Goal: Task Accomplishment & Management: Manage account settings

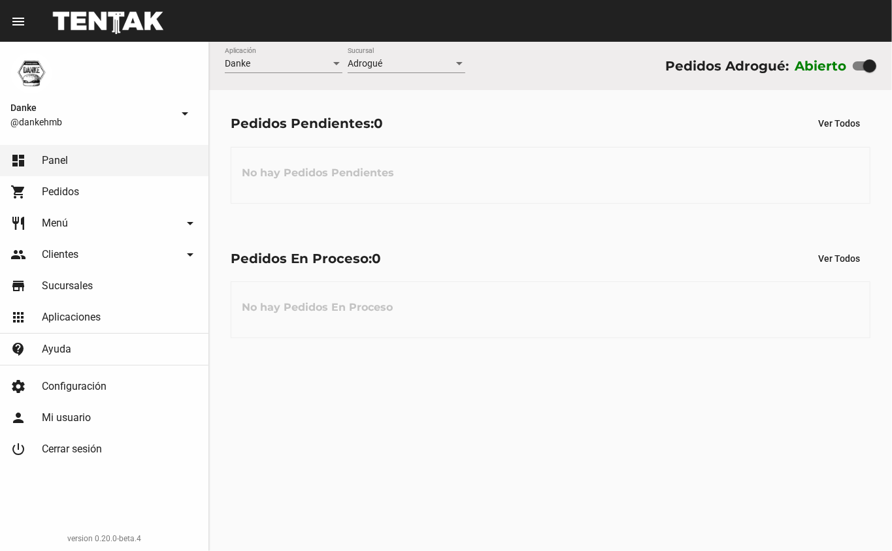
click at [429, 400] on div "Danke Aplicación Adrogué Sucursal Pedidos Adrogué: Abierto Pedidos Pendientes: …" at bounding box center [550, 297] width 683 height 510
click at [440, 387] on div "Danke Aplicación Adrogué Sucursal Pedidos Adrogué: Abierto Pedidos Pendientes: …" at bounding box center [550, 297] width 683 height 510
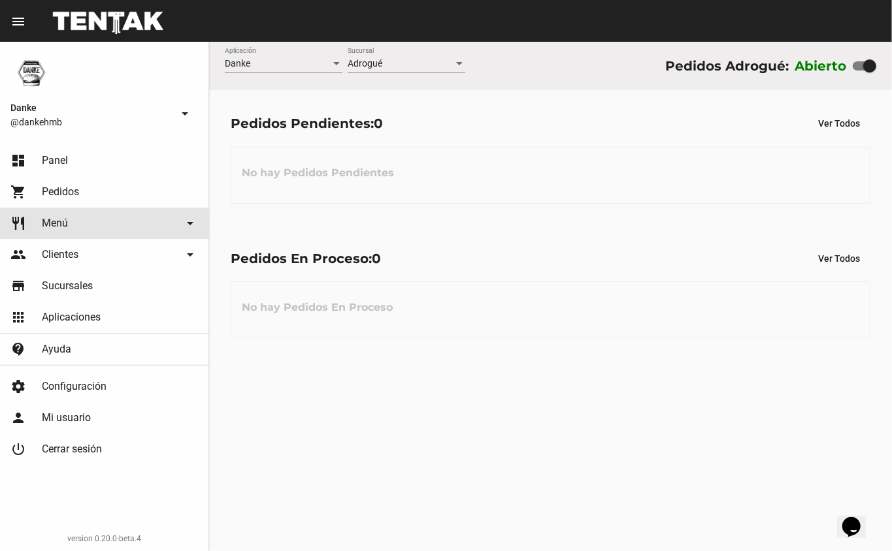
click at [57, 226] on span "Menú" at bounding box center [55, 223] width 26 height 13
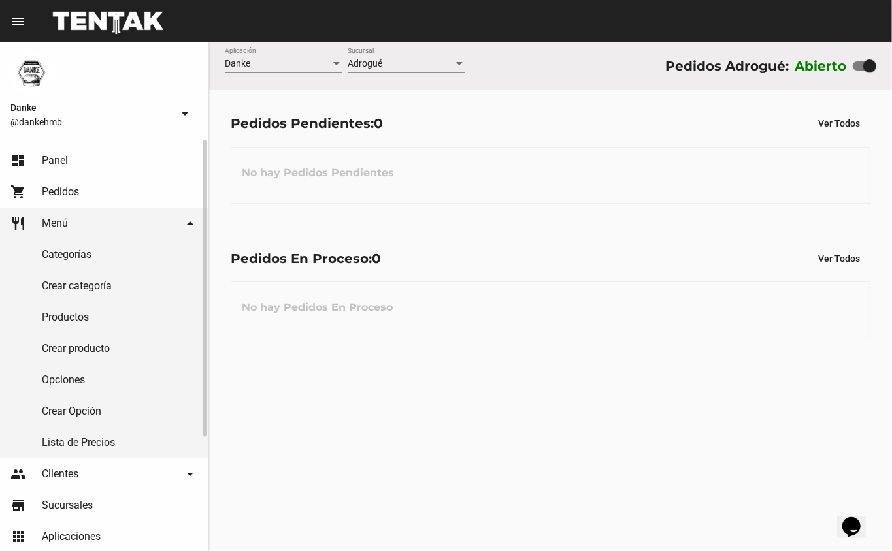
click at [47, 314] on link "Productos" at bounding box center [104, 317] width 208 height 31
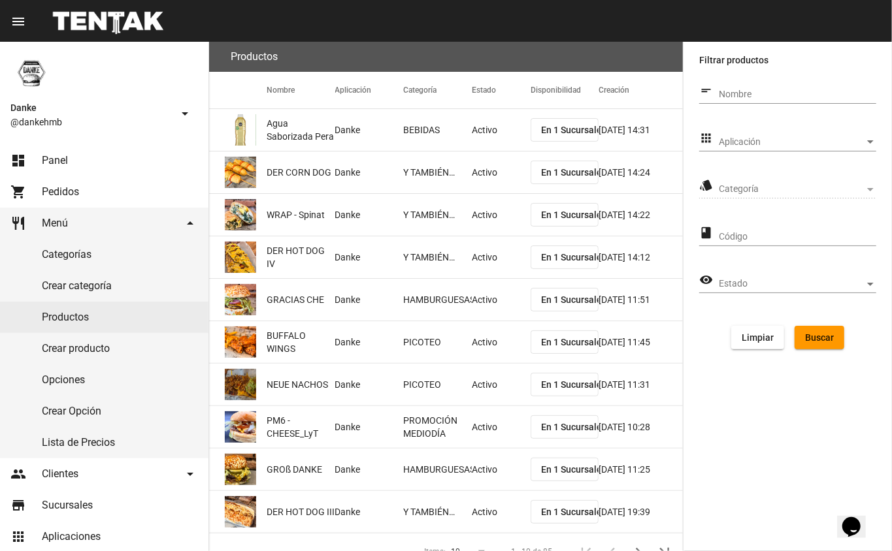
click at [810, 144] on span "Aplicación" at bounding box center [792, 142] width 146 height 10
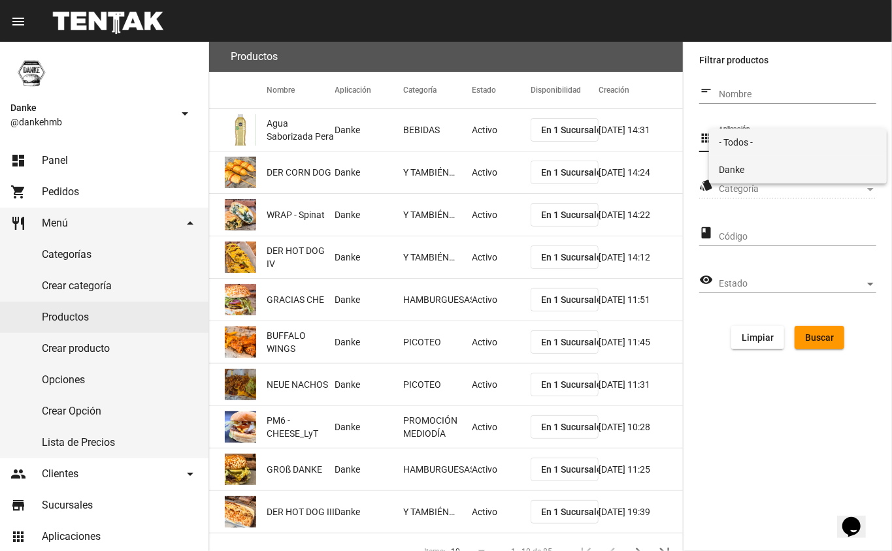
click at [726, 166] on span "Danke" at bounding box center [797, 169] width 157 height 27
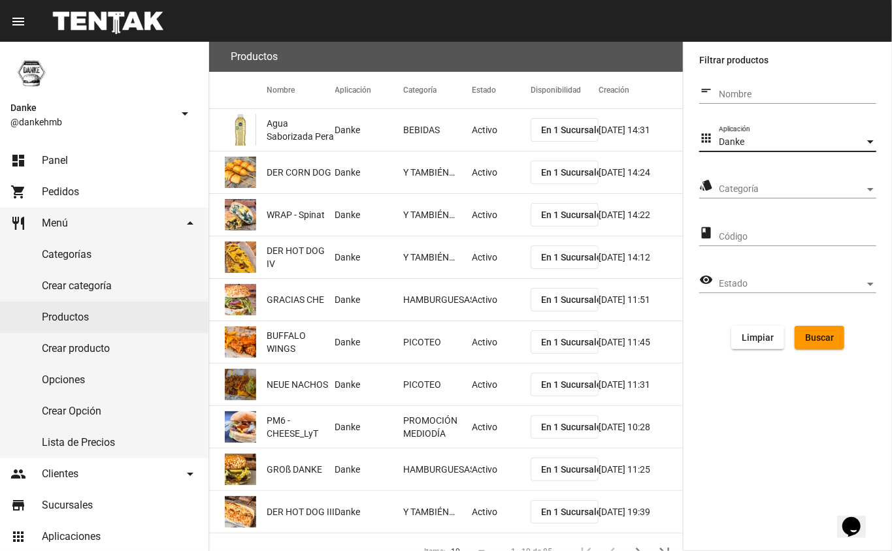
click at [727, 192] on span "Categoría" at bounding box center [792, 189] width 146 height 10
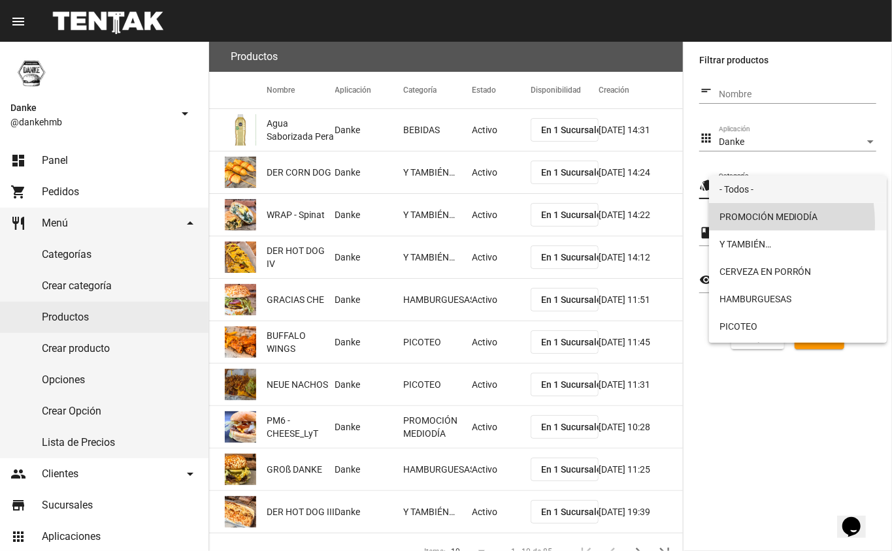
click at [730, 217] on span "PROMOCIÓN MEDIODÍA" at bounding box center [797, 216] width 157 height 27
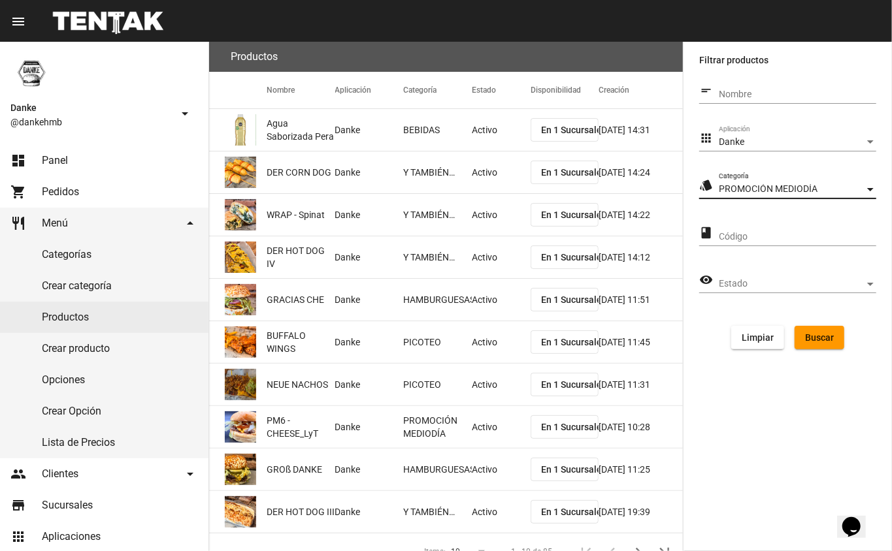
click at [821, 334] on span "Buscar" at bounding box center [819, 337] width 29 height 10
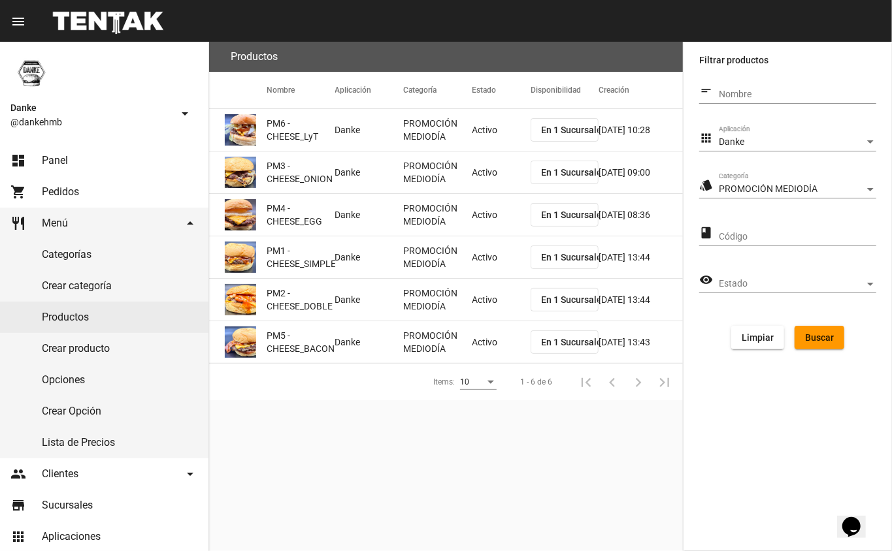
click at [459, 126] on mat-cell "PROMOCIÓN MEDIODÍA" at bounding box center [437, 130] width 69 height 42
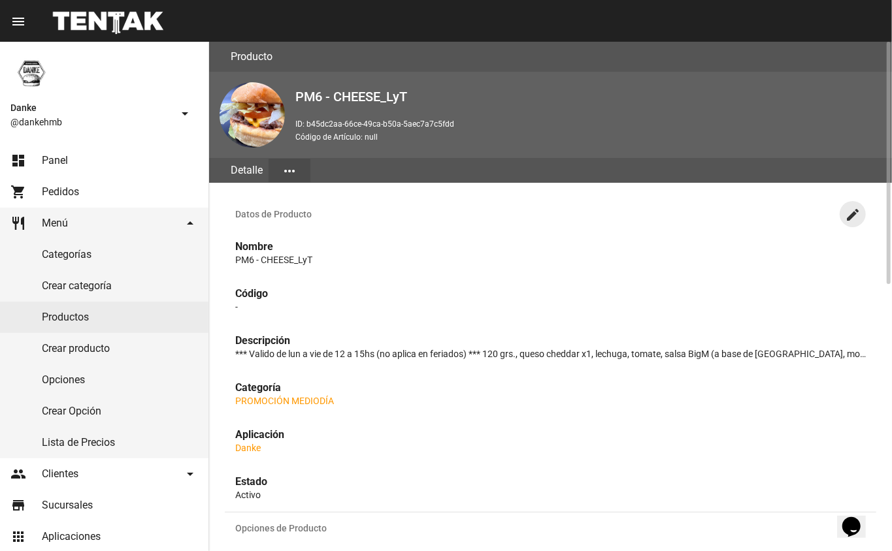
click at [850, 215] on mat-icon "create" at bounding box center [853, 215] width 16 height 16
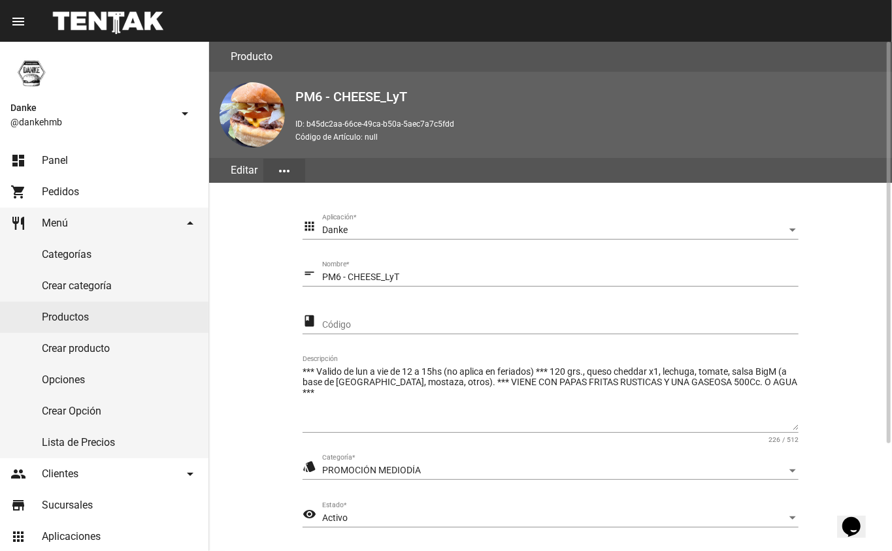
click at [345, 520] on span "Activo" at bounding box center [334, 518] width 25 height 10
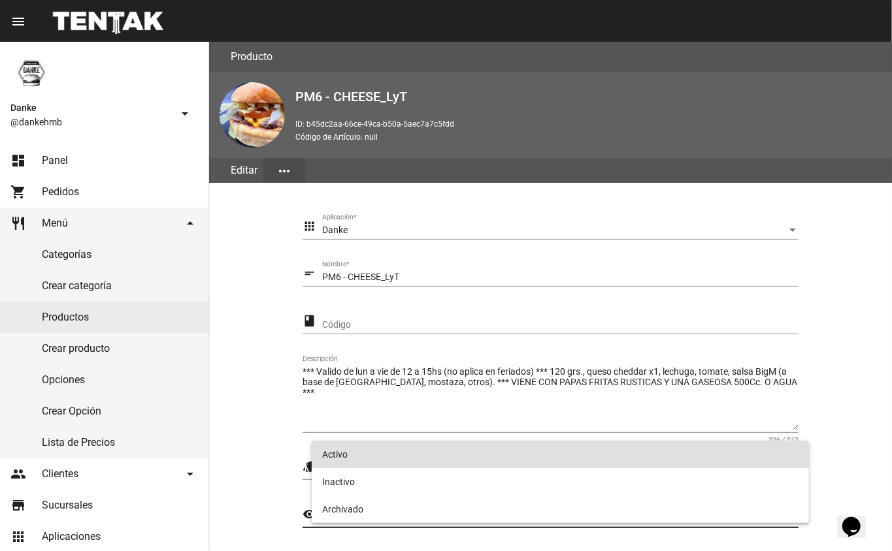
click at [265, 459] on div at bounding box center [446, 275] width 892 height 551
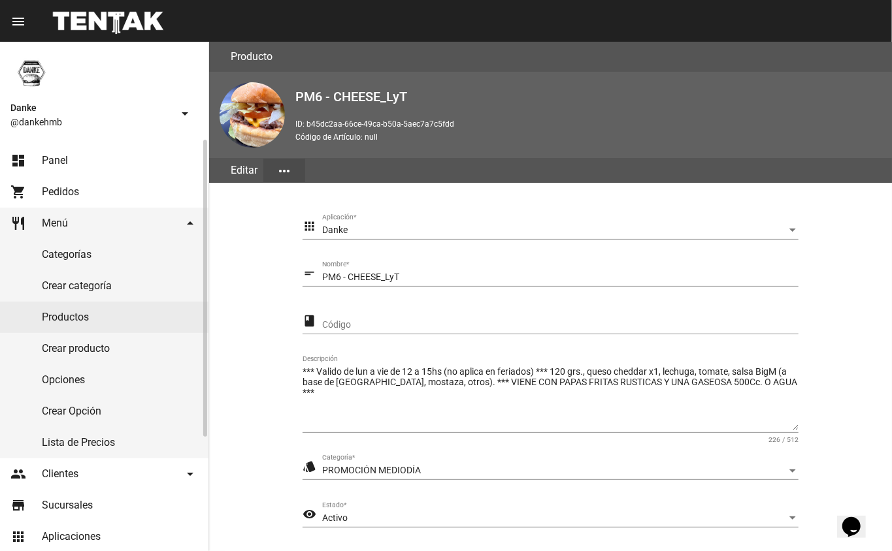
click at [54, 174] on link "dashboard Panel" at bounding box center [104, 160] width 208 height 31
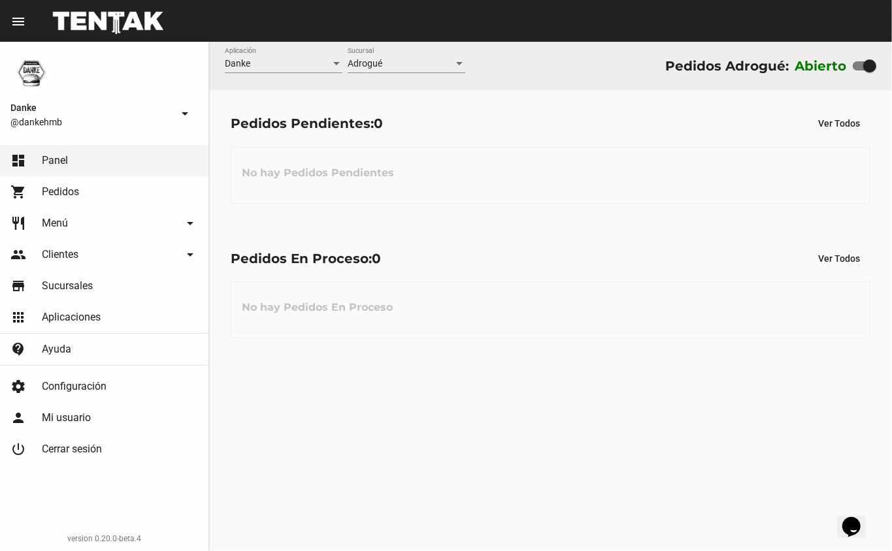
click at [85, 227] on link "restaurant Menú arrow_drop_down" at bounding box center [104, 223] width 208 height 31
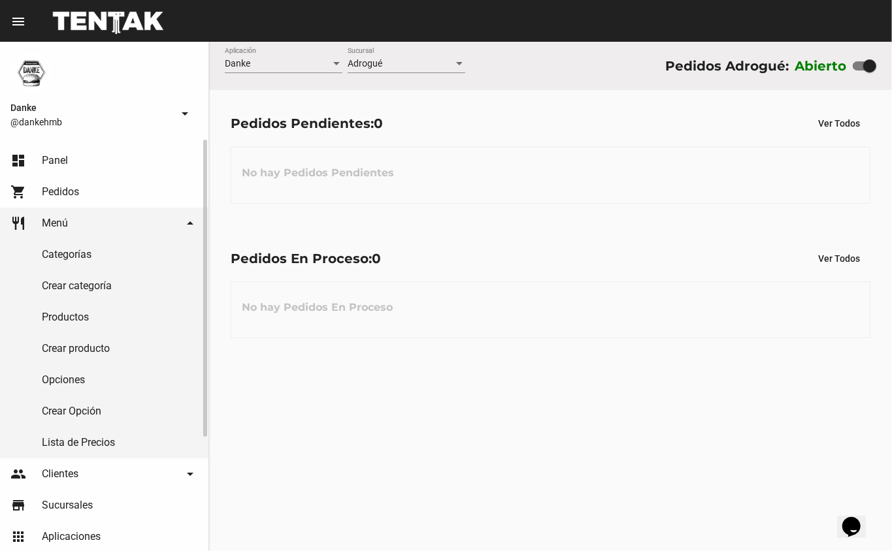
click at [87, 324] on link "Productos" at bounding box center [104, 317] width 208 height 31
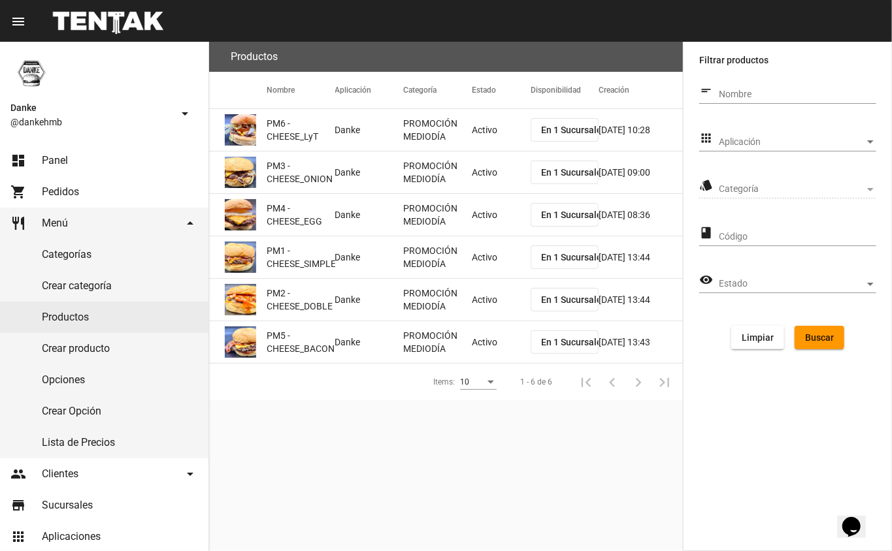
click at [490, 123] on mat-cell "Activo" at bounding box center [501, 130] width 59 height 42
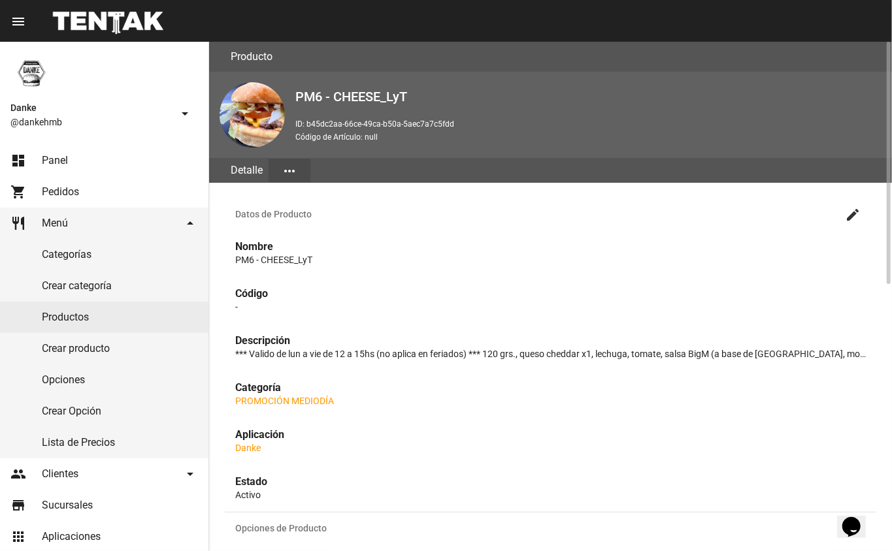
click at [854, 223] on button "create" at bounding box center [852, 214] width 26 height 26
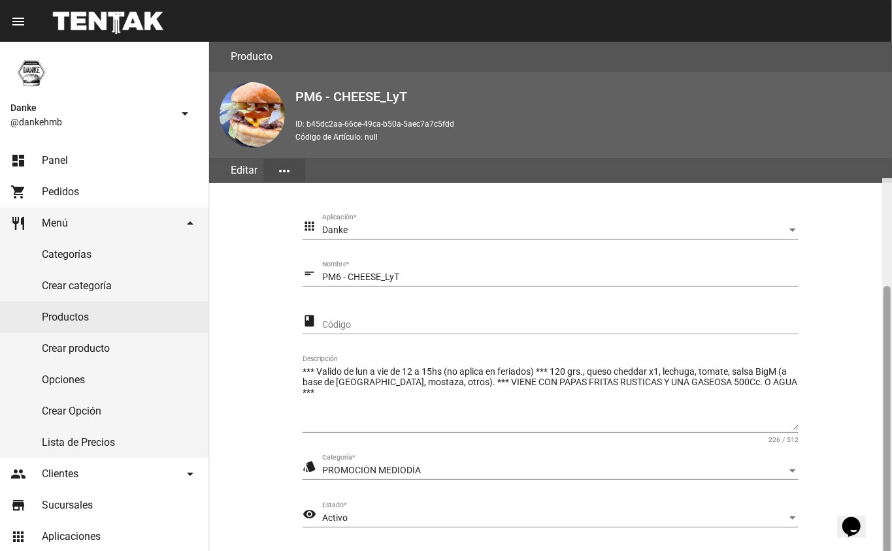
scroll to position [137, 0]
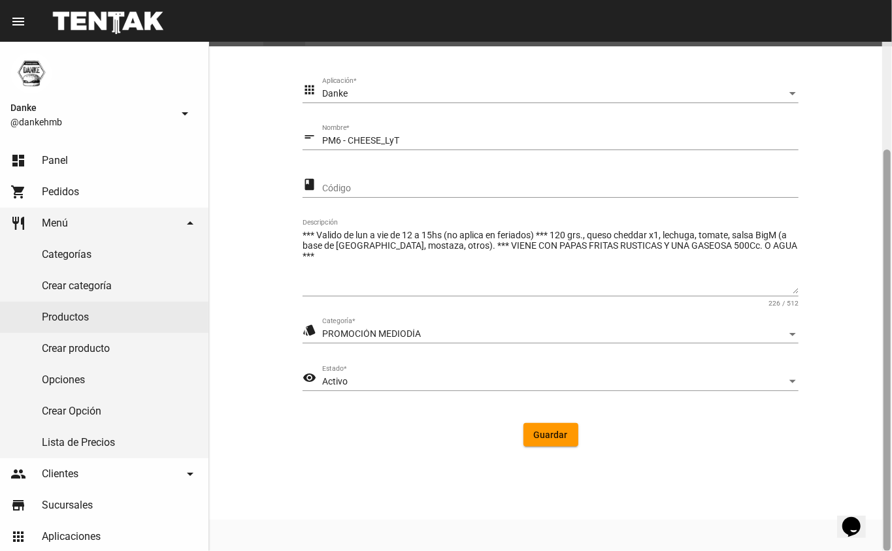
click at [891, 299] on div at bounding box center [887, 297] width 10 height 510
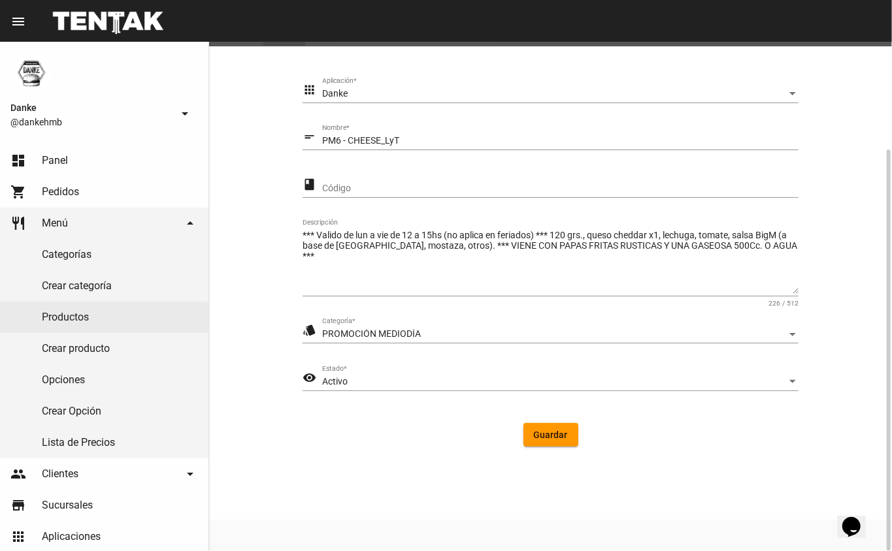
click at [698, 380] on div "Activo" at bounding box center [554, 382] width 464 height 10
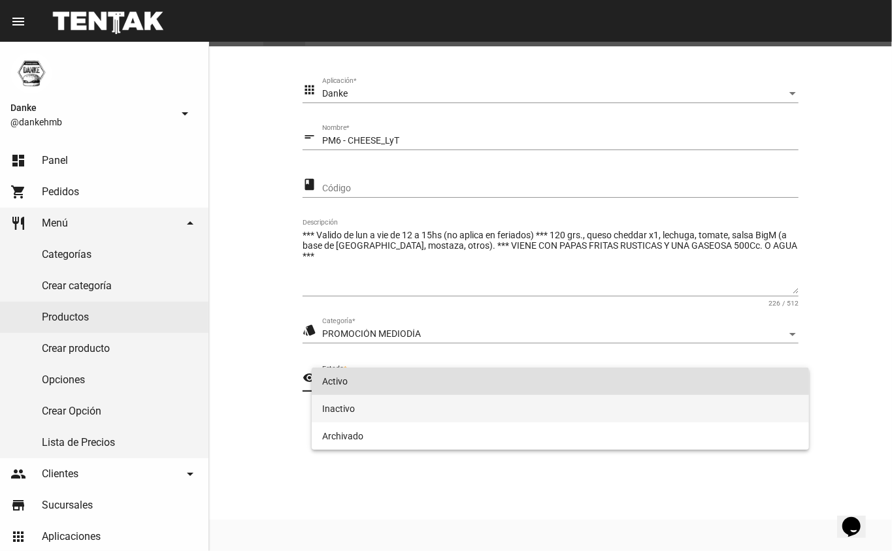
click at [620, 405] on span "Inactivo" at bounding box center [560, 408] width 477 height 27
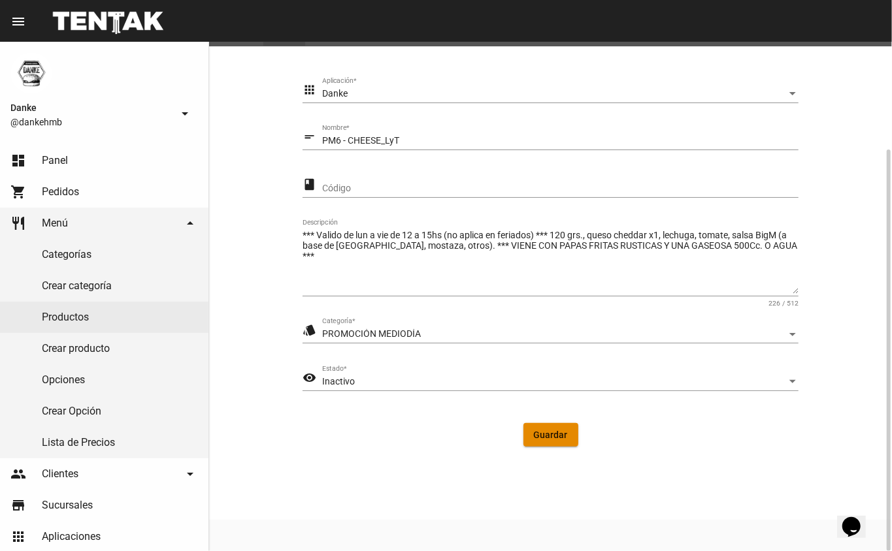
click at [545, 430] on span "Guardar" at bounding box center [551, 435] width 34 height 10
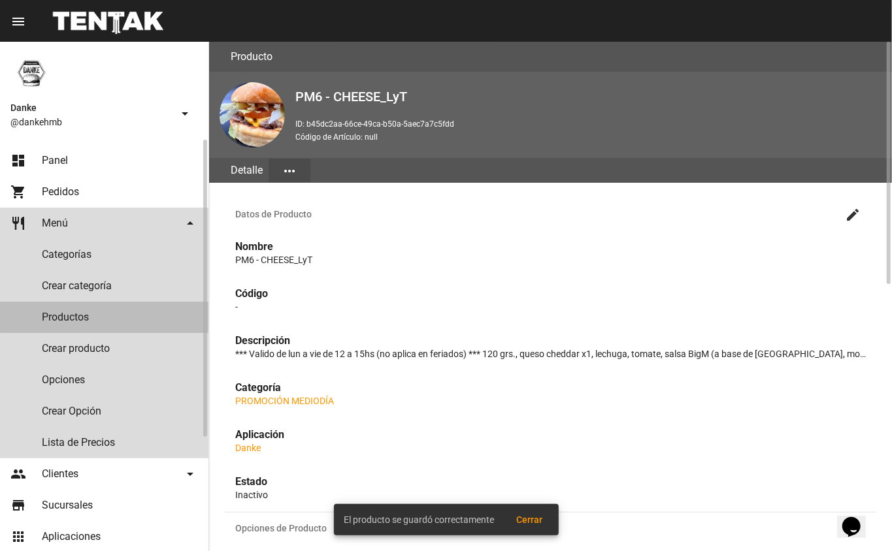
click at [149, 317] on link "Productos" at bounding box center [104, 317] width 208 height 31
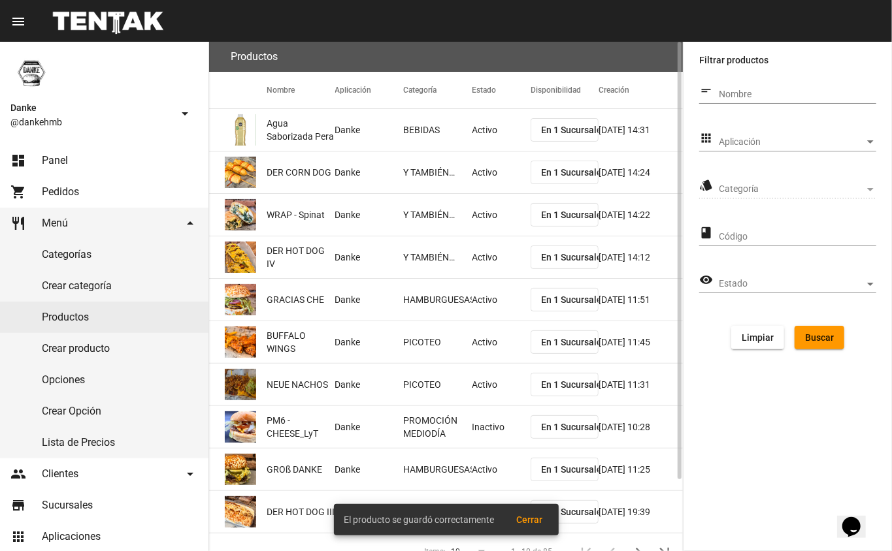
click at [756, 131] on div "Aplicación Aplicación" at bounding box center [797, 138] width 157 height 25
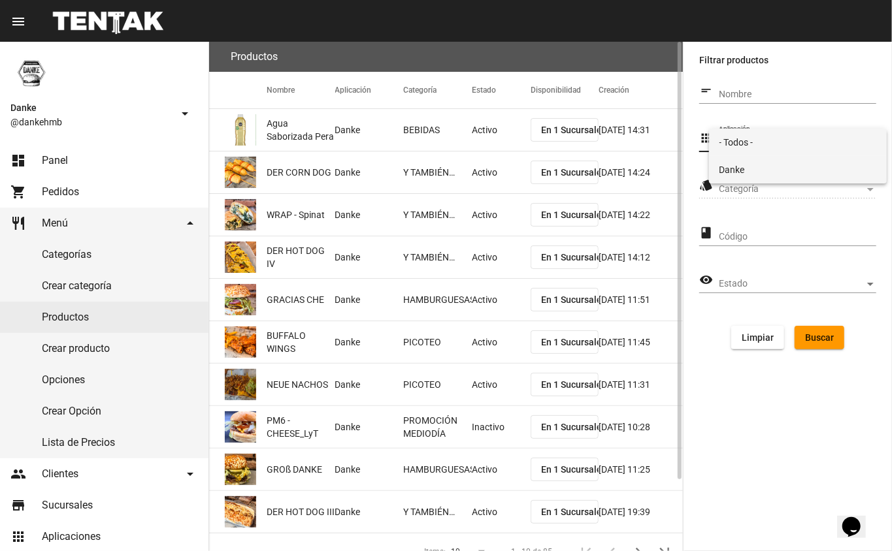
click at [754, 155] on div "- Todos - Danke" at bounding box center [798, 156] width 178 height 55
click at [755, 163] on span "Danke" at bounding box center [797, 169] width 157 height 27
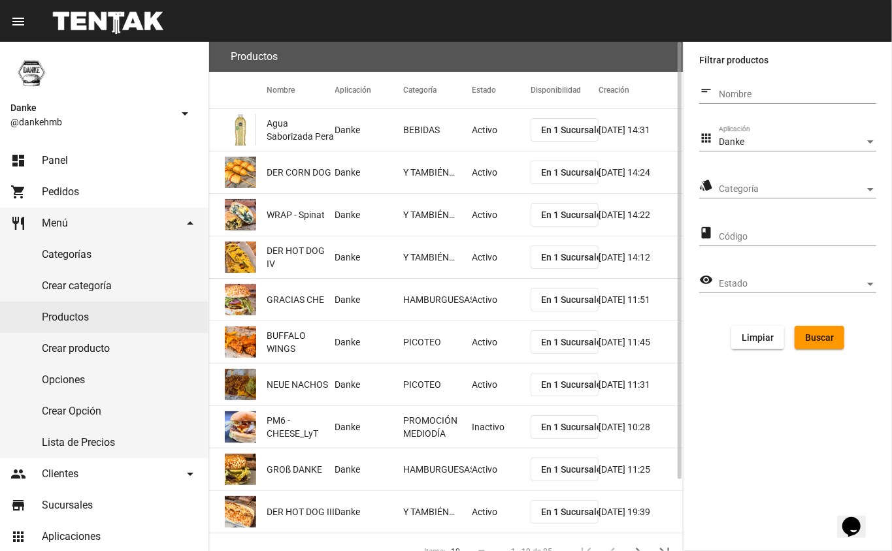
click at [756, 178] on div "Categoría Categoría" at bounding box center [797, 185] width 157 height 25
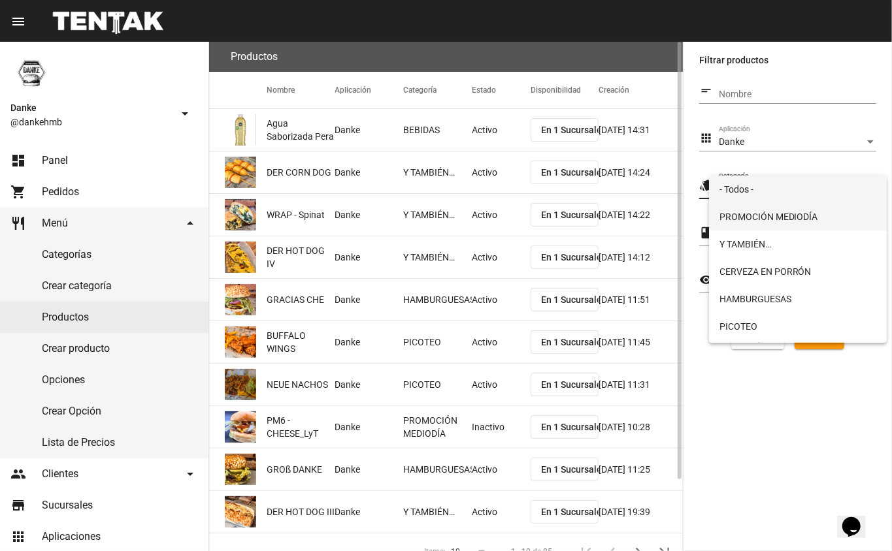
click at [760, 208] on span "PROMOCIÓN MEDIODÍA" at bounding box center [797, 216] width 157 height 27
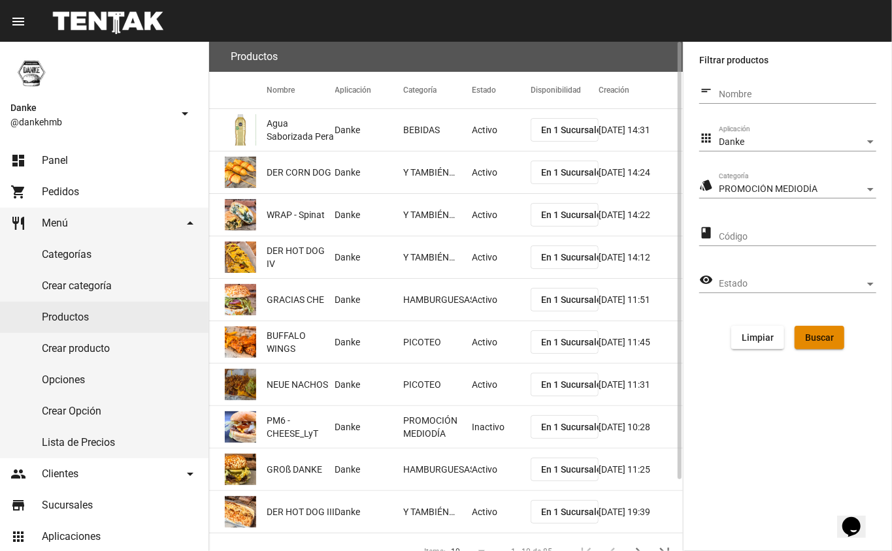
click at [824, 333] on span "Buscar" at bounding box center [819, 337] width 29 height 10
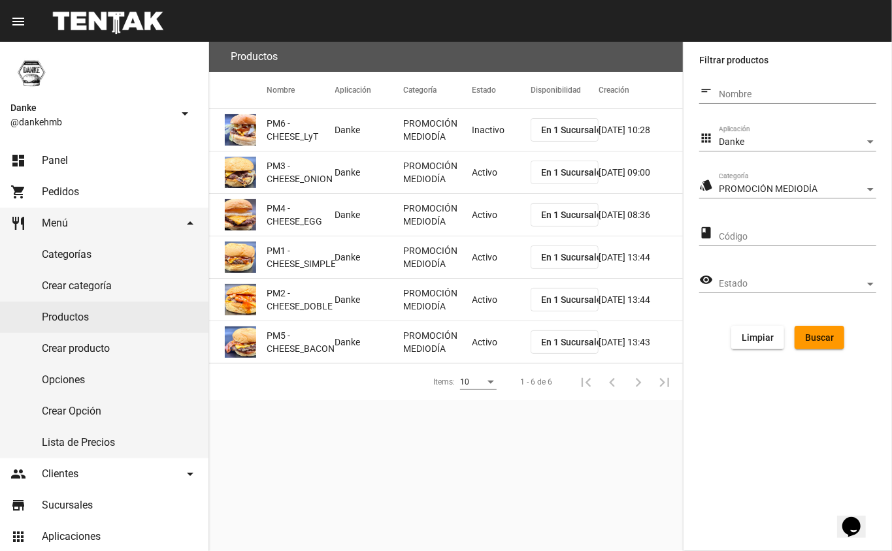
click at [445, 171] on mat-cell "PROMOCIÓN MEDIODÍA" at bounding box center [437, 173] width 69 height 42
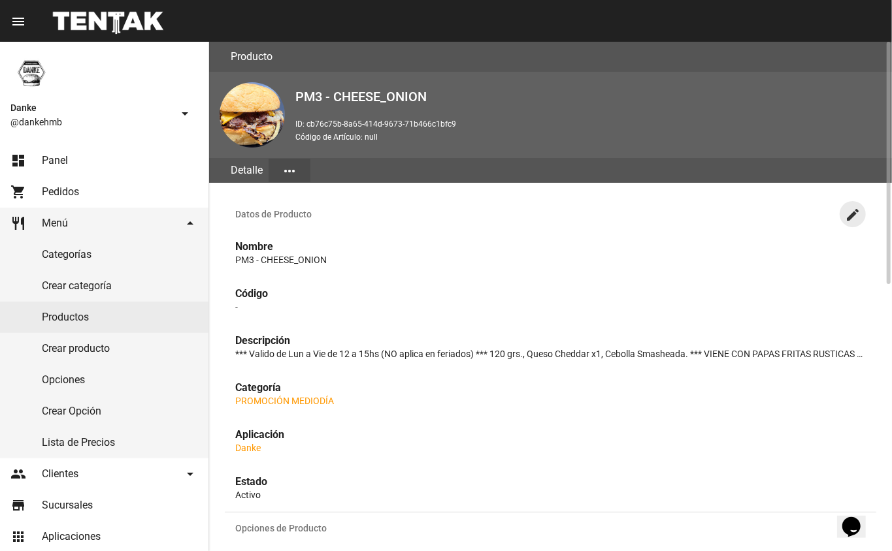
click at [854, 213] on mat-icon "create" at bounding box center [853, 215] width 16 height 16
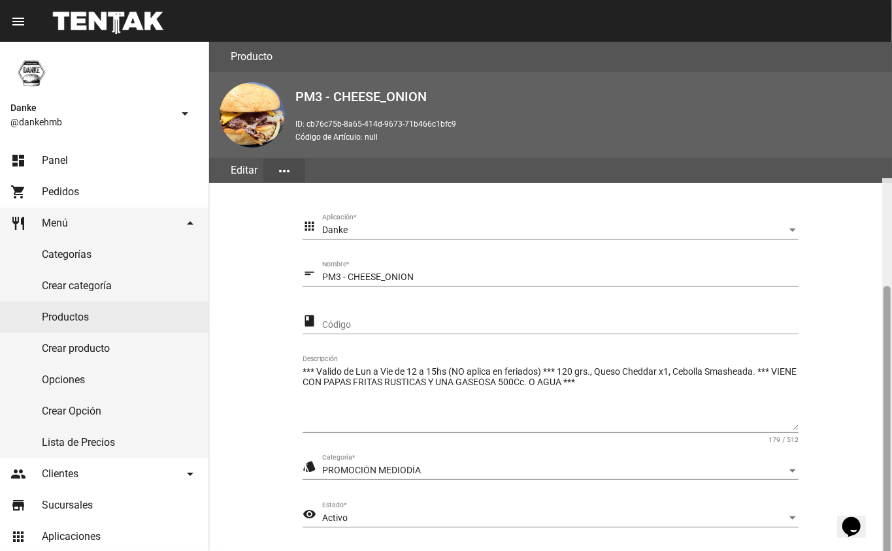
scroll to position [137, 0]
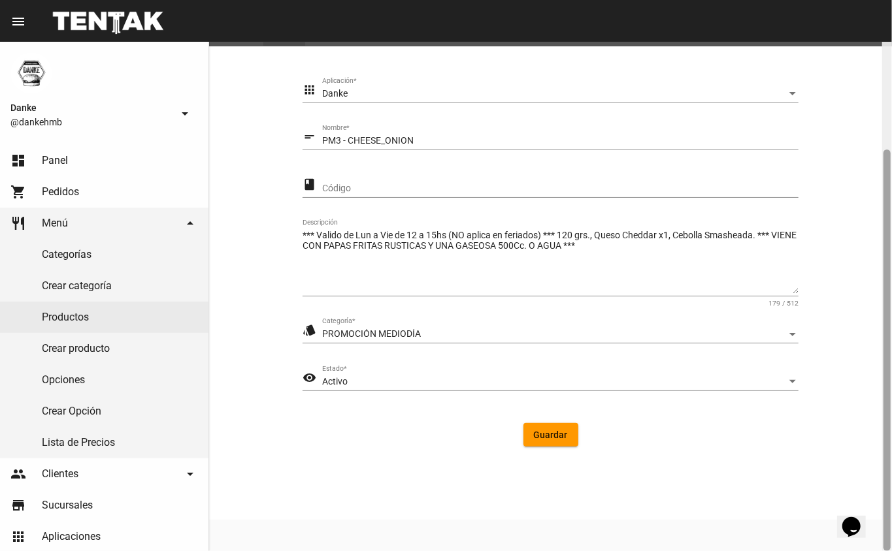
click at [891, 321] on div at bounding box center [887, 297] width 10 height 510
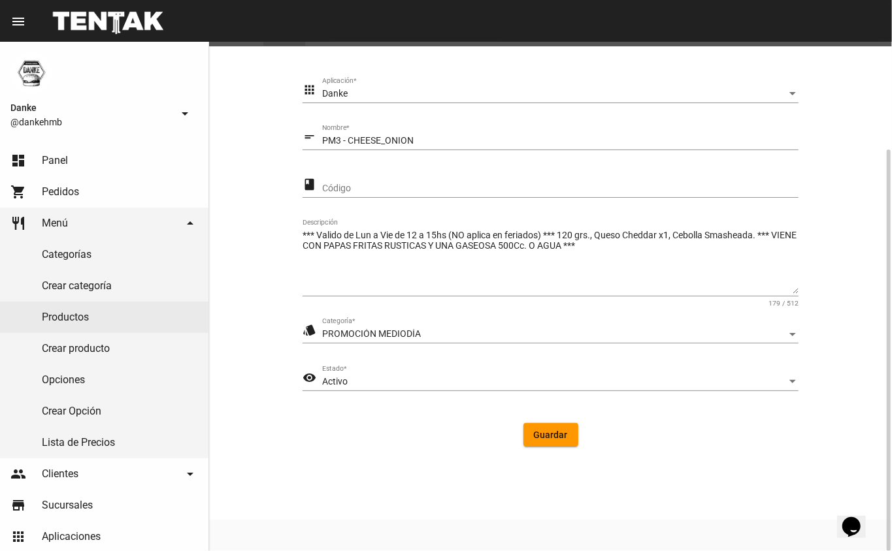
click at [661, 382] on div "Activo" at bounding box center [554, 382] width 464 height 10
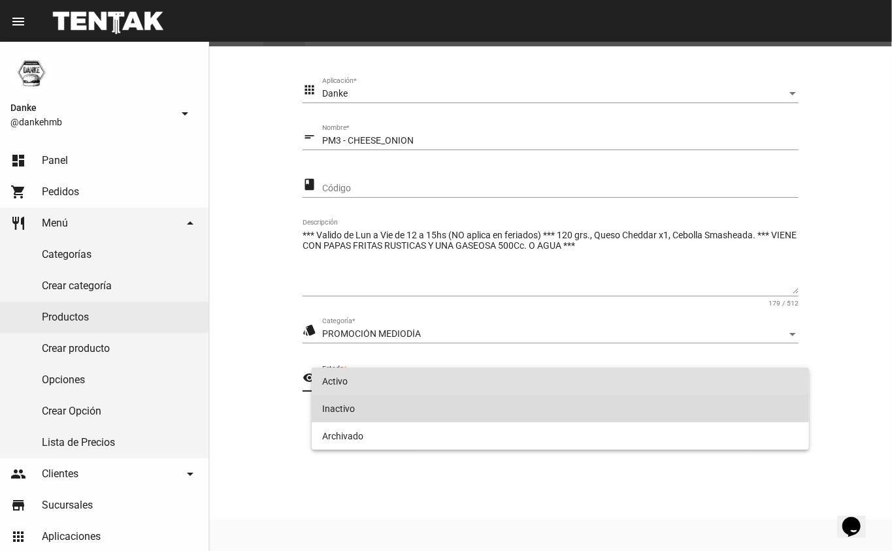
click at [607, 410] on span "Inactivo" at bounding box center [560, 408] width 477 height 27
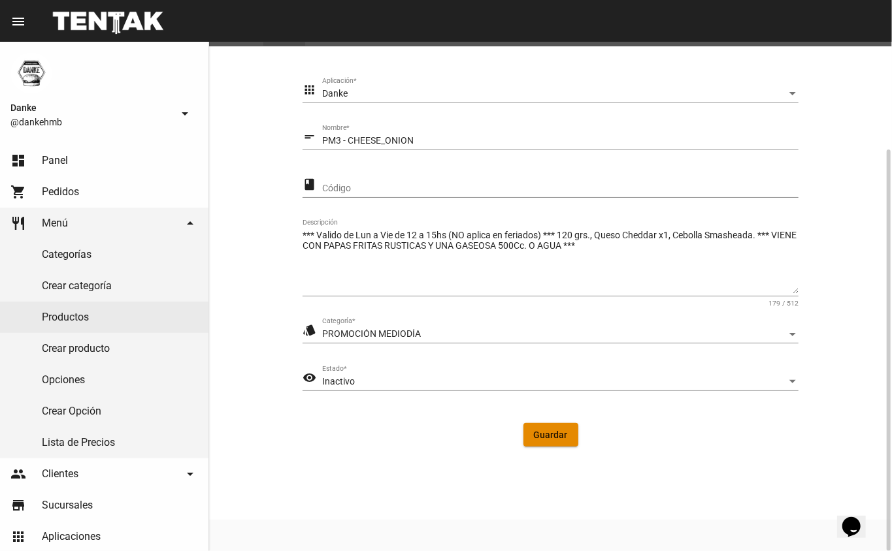
click at [559, 432] on span "Guardar" at bounding box center [551, 435] width 34 height 10
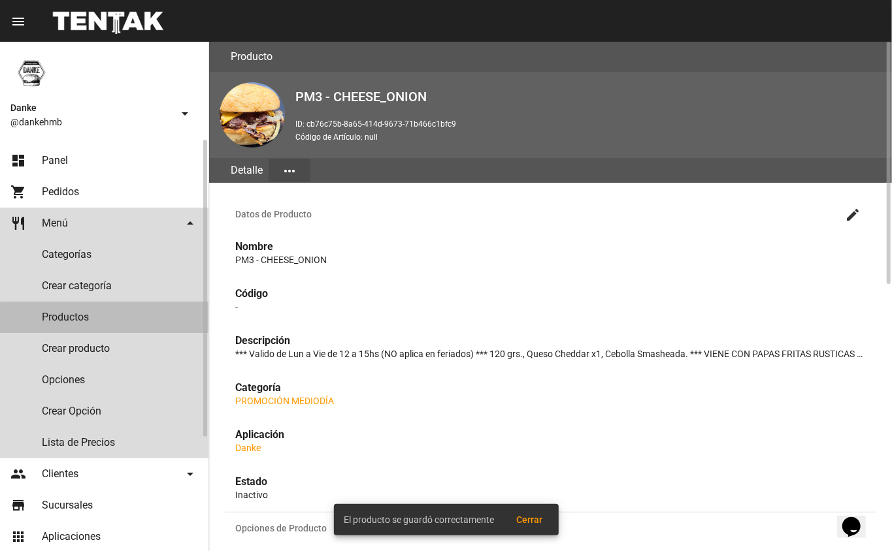
click at [128, 329] on link "Productos" at bounding box center [104, 317] width 208 height 31
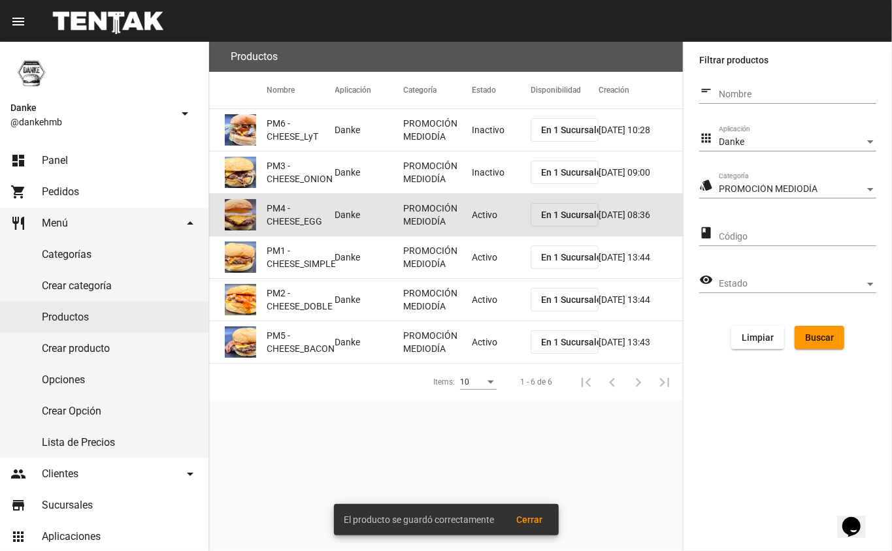
click at [495, 223] on mat-cell "Activo" at bounding box center [501, 215] width 59 height 42
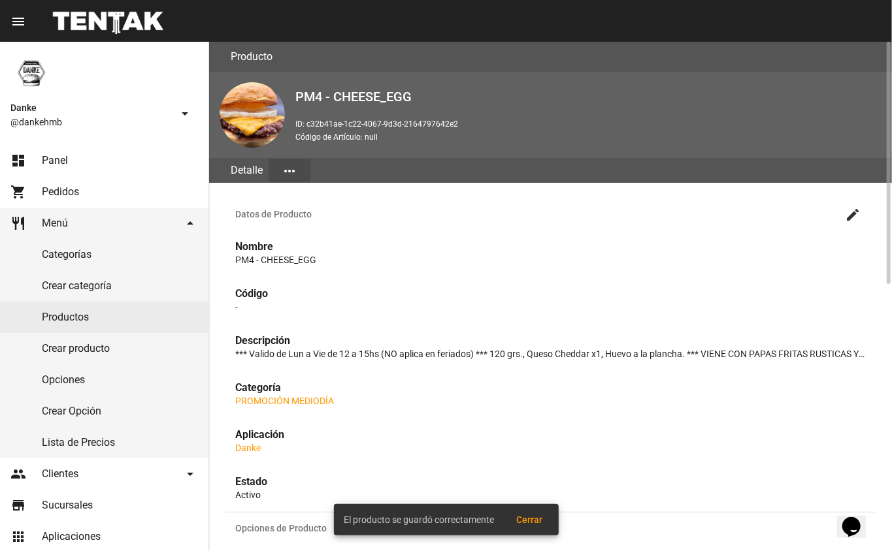
click at [856, 218] on mat-icon "create" at bounding box center [853, 215] width 16 height 16
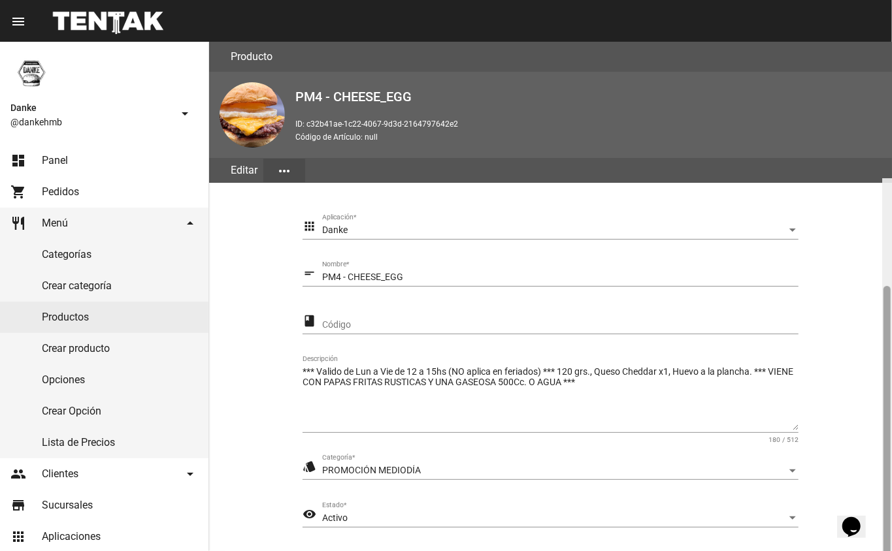
scroll to position [137, 0]
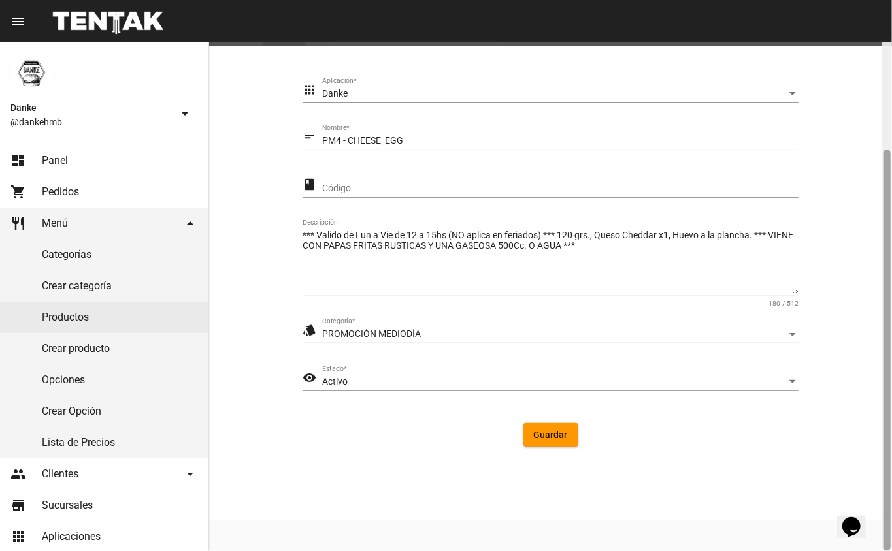
click at [891, 249] on div at bounding box center [887, 297] width 10 height 510
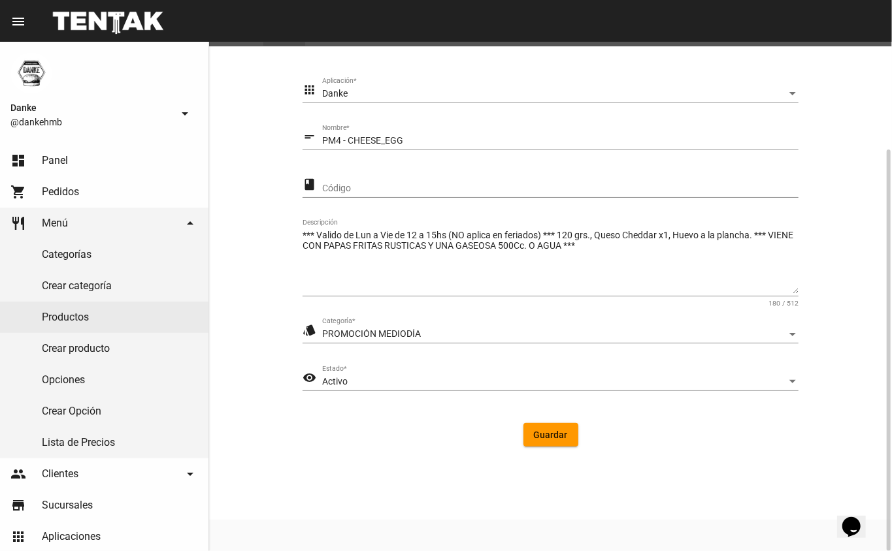
click at [645, 380] on div "Activo" at bounding box center [554, 382] width 464 height 10
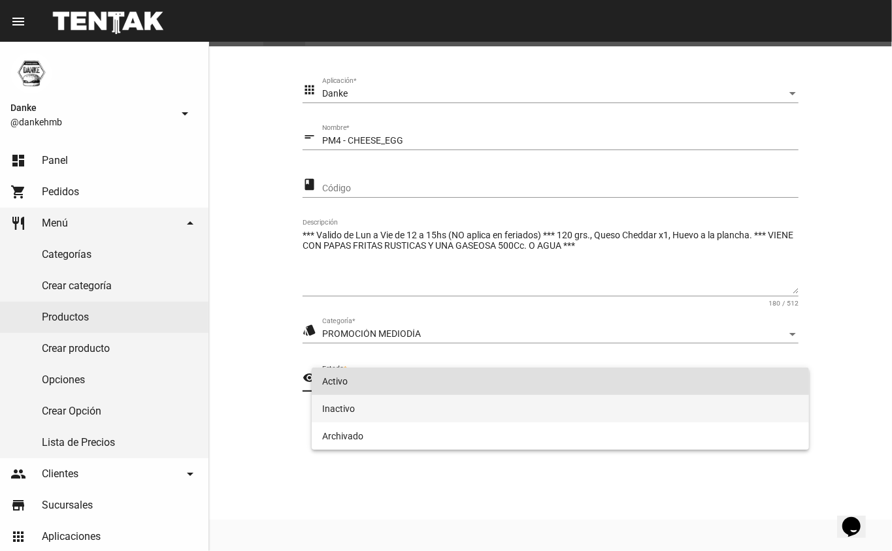
click at [628, 401] on span "Inactivo" at bounding box center [560, 408] width 477 height 27
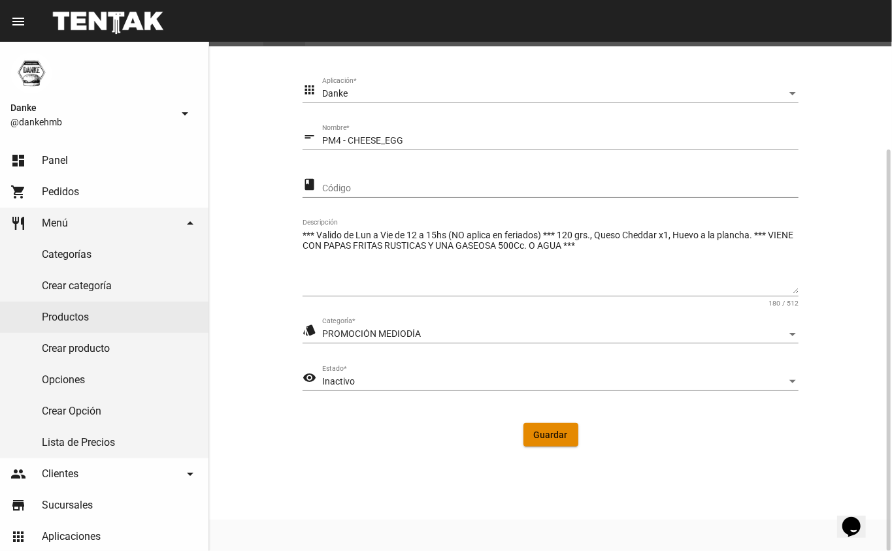
click at [572, 431] on button "Guardar" at bounding box center [550, 435] width 55 height 24
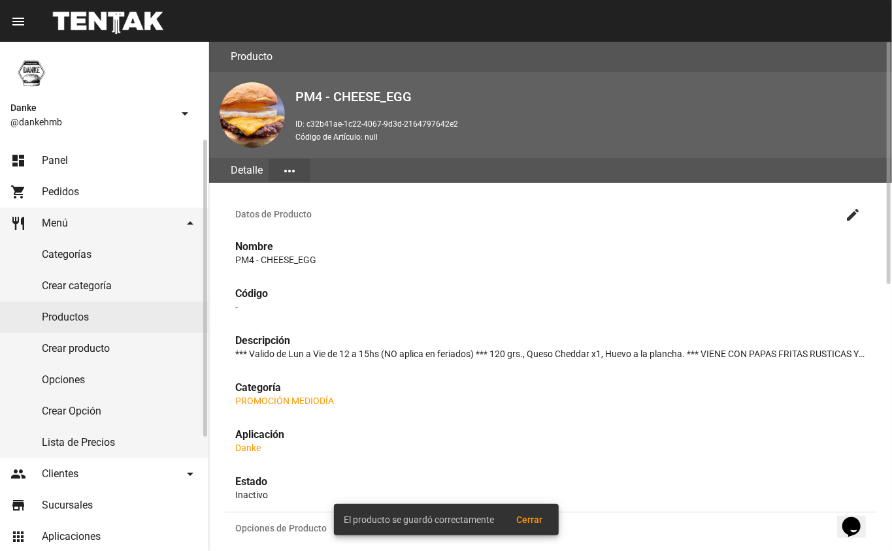
click at [113, 322] on link "Productos" at bounding box center [104, 317] width 208 height 31
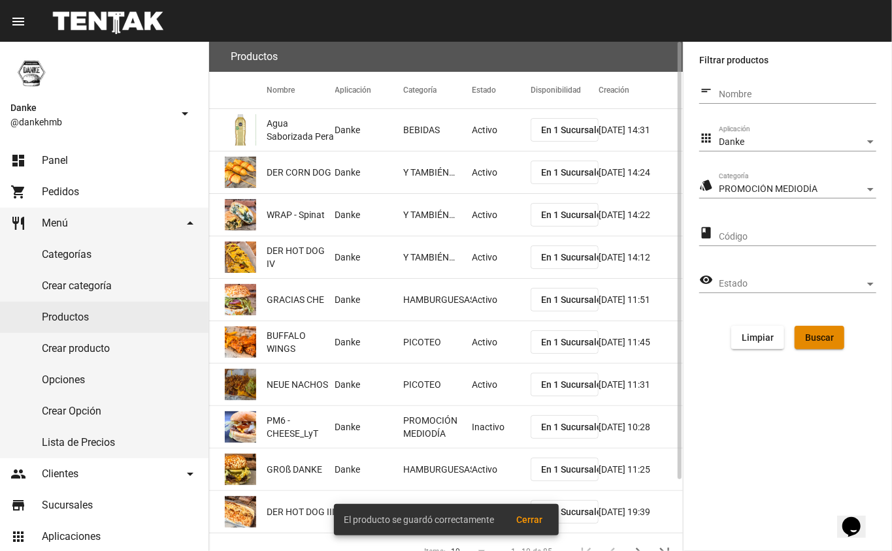
click at [840, 340] on button "Buscar" at bounding box center [819, 338] width 50 height 24
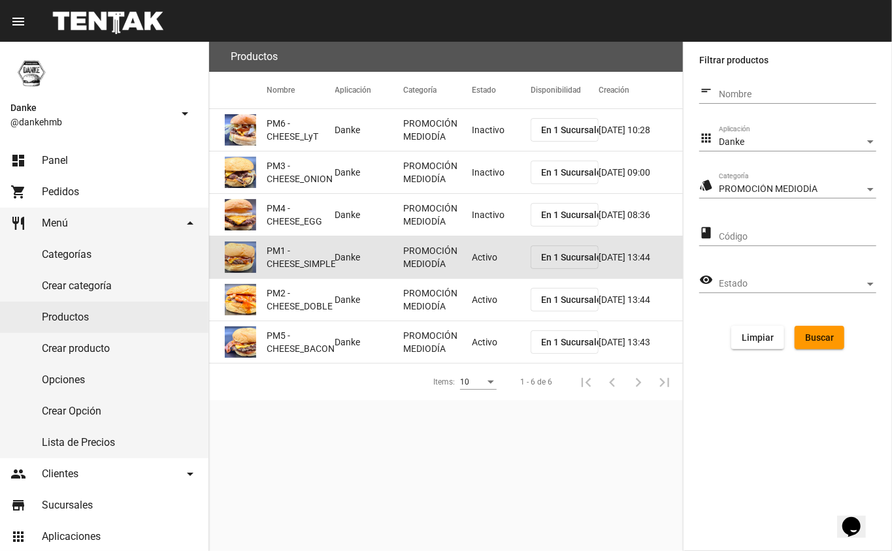
click at [507, 260] on mat-cell "Activo" at bounding box center [501, 257] width 59 height 42
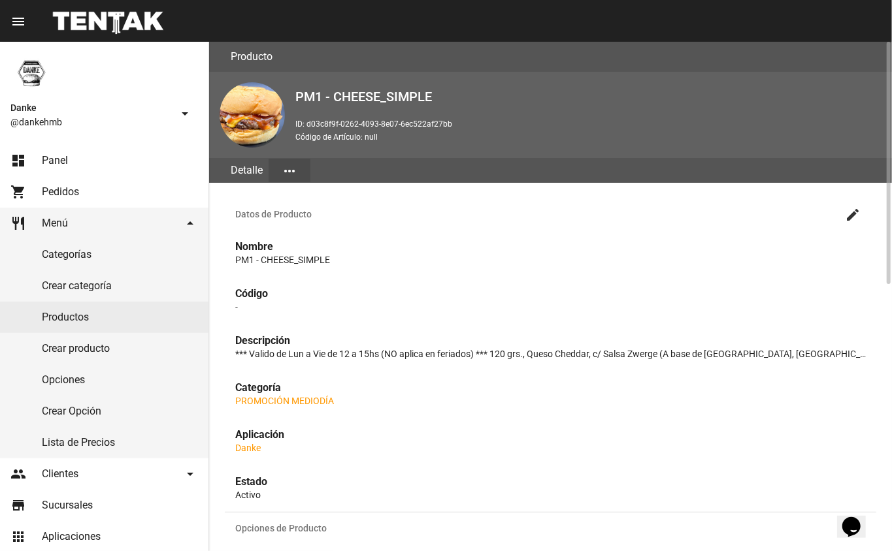
click at [858, 212] on mat-icon "create" at bounding box center [853, 215] width 16 height 16
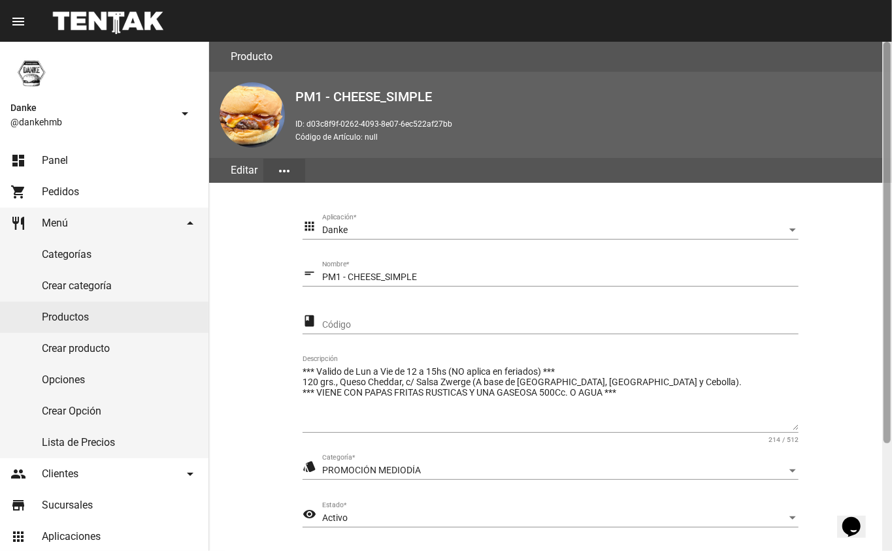
click at [891, 256] on div at bounding box center [887, 297] width 10 height 510
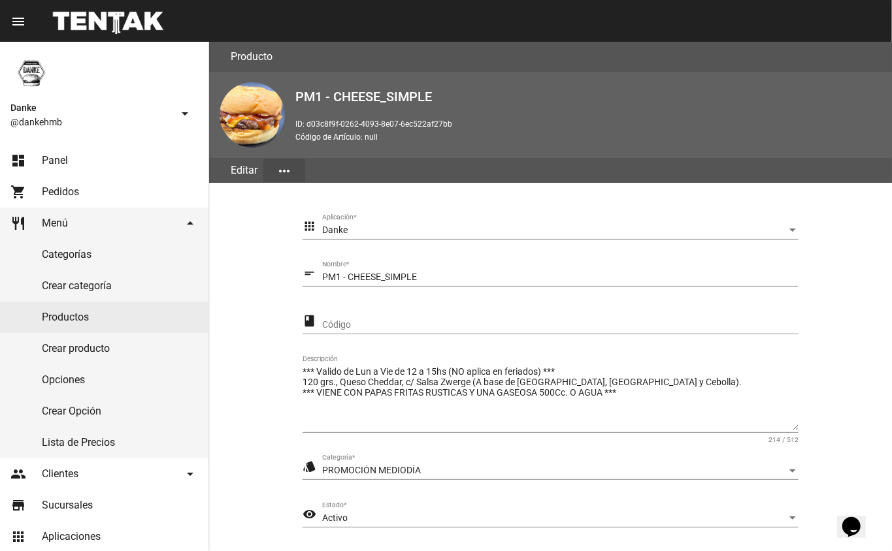
scroll to position [137, 0]
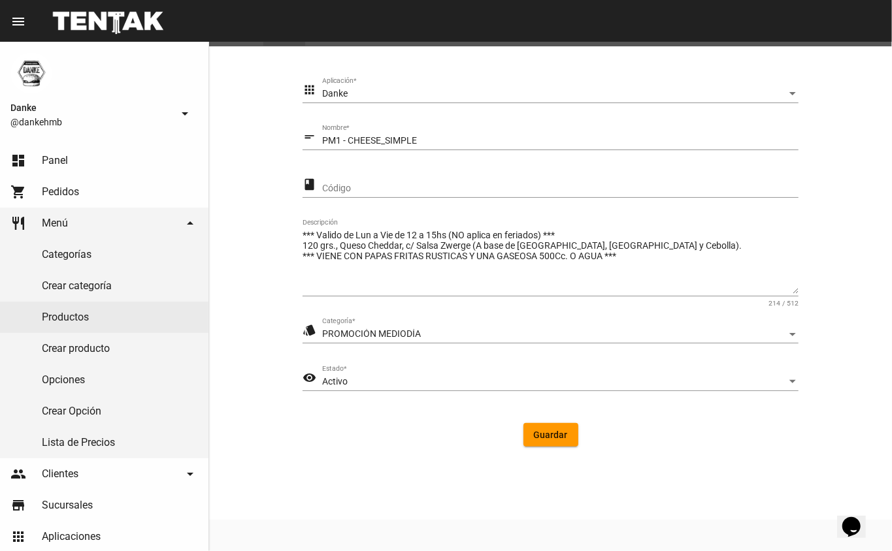
click at [486, 379] on div "Activo" at bounding box center [554, 382] width 464 height 10
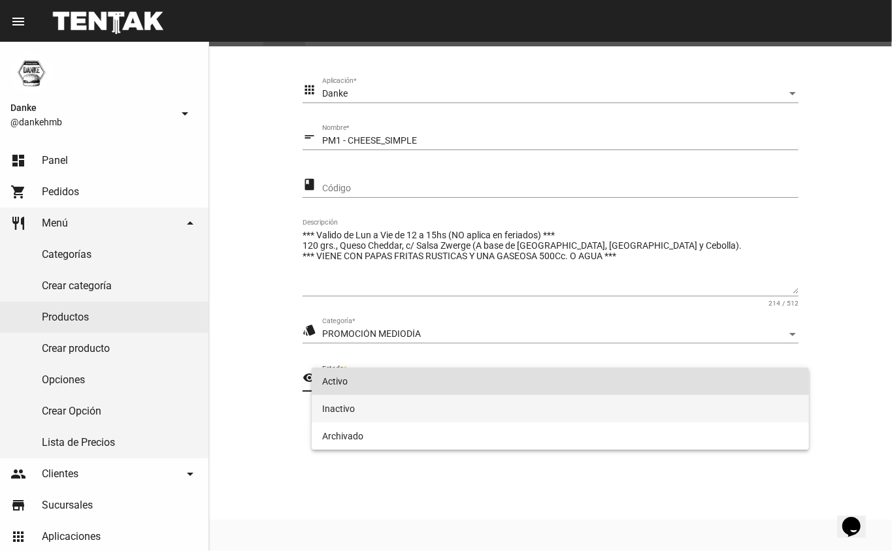
click at [458, 416] on span "Inactivo" at bounding box center [560, 408] width 477 height 27
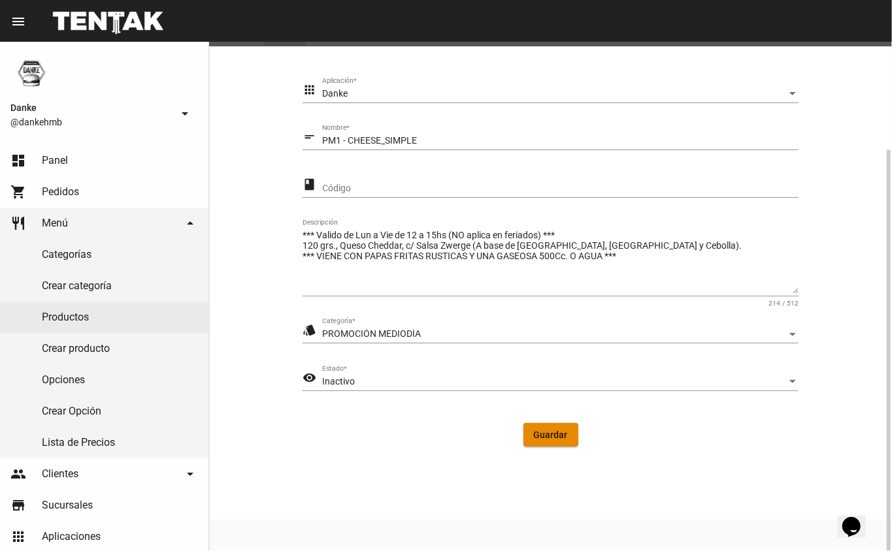
click at [555, 432] on span "Guardar" at bounding box center [551, 435] width 34 height 10
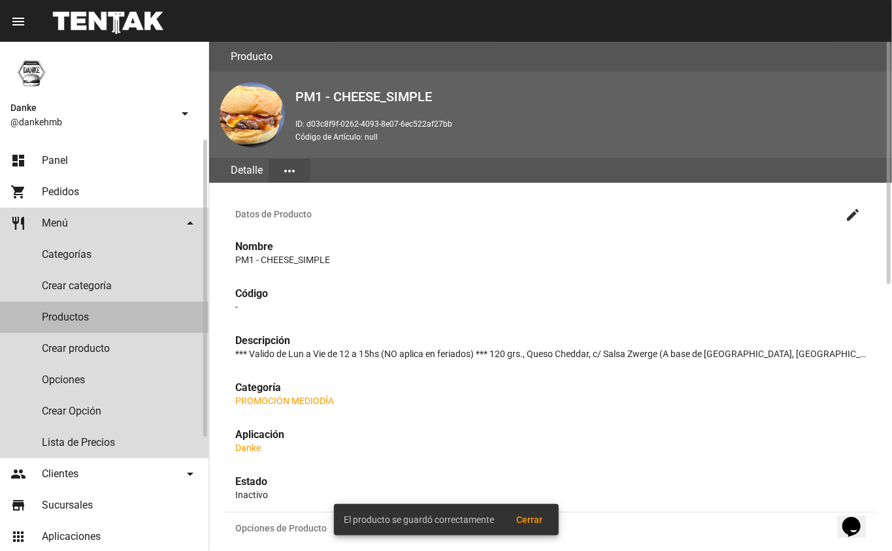
click at [57, 308] on link "Productos" at bounding box center [104, 317] width 208 height 31
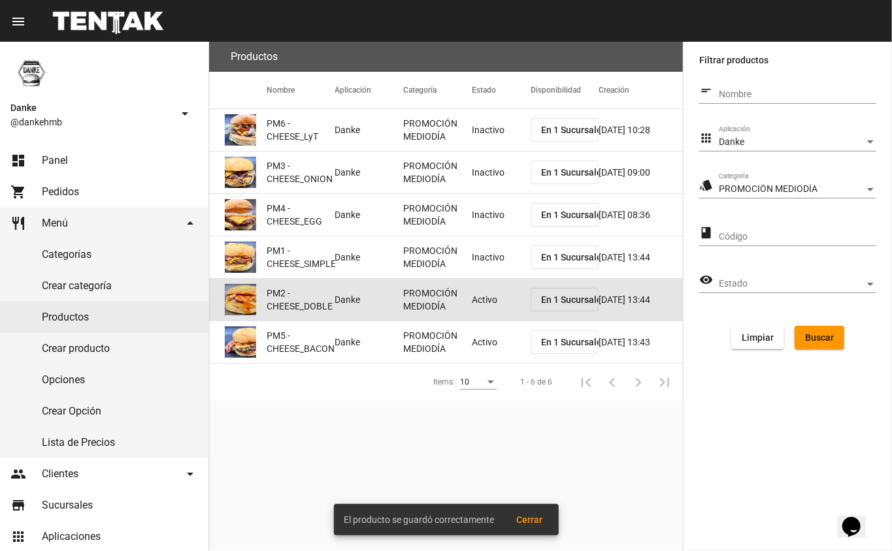
click at [491, 298] on mat-cell "Activo" at bounding box center [501, 300] width 59 height 42
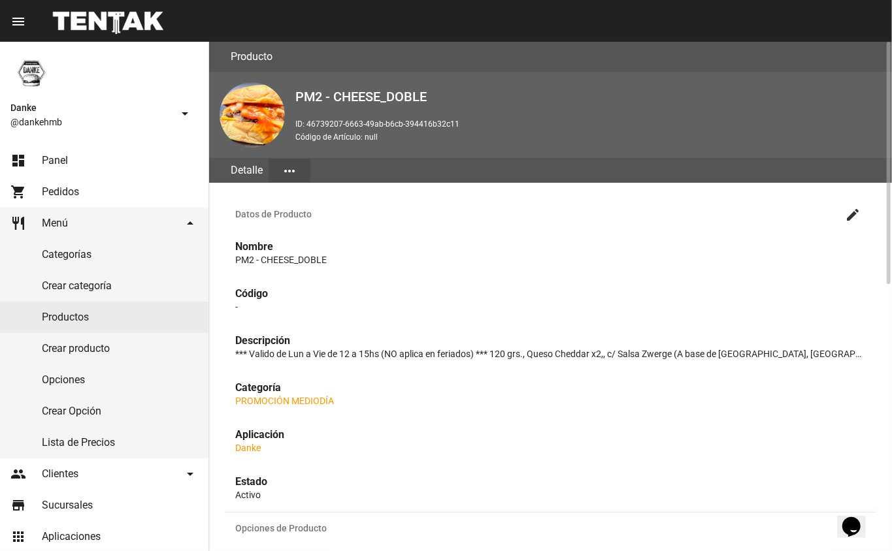
click at [855, 215] on mat-icon "create" at bounding box center [853, 215] width 16 height 16
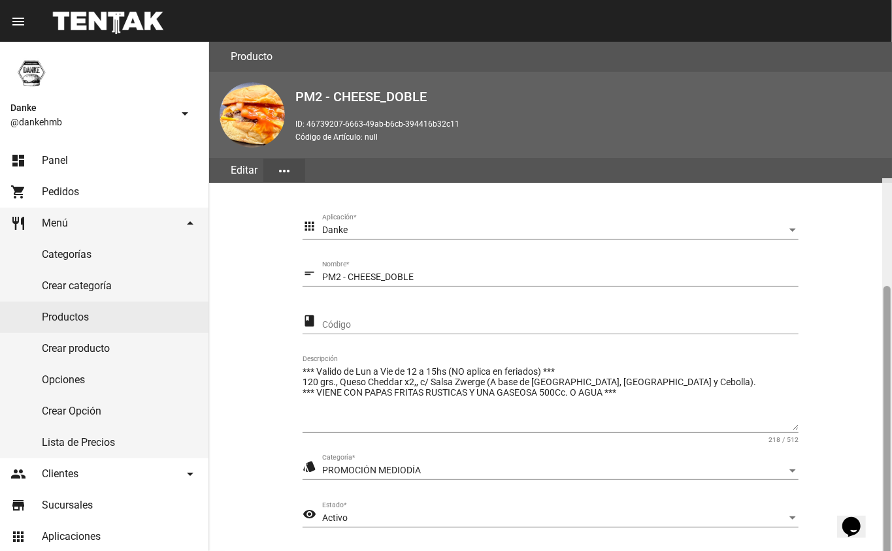
click at [891, 238] on div at bounding box center [887, 433] width 10 height 510
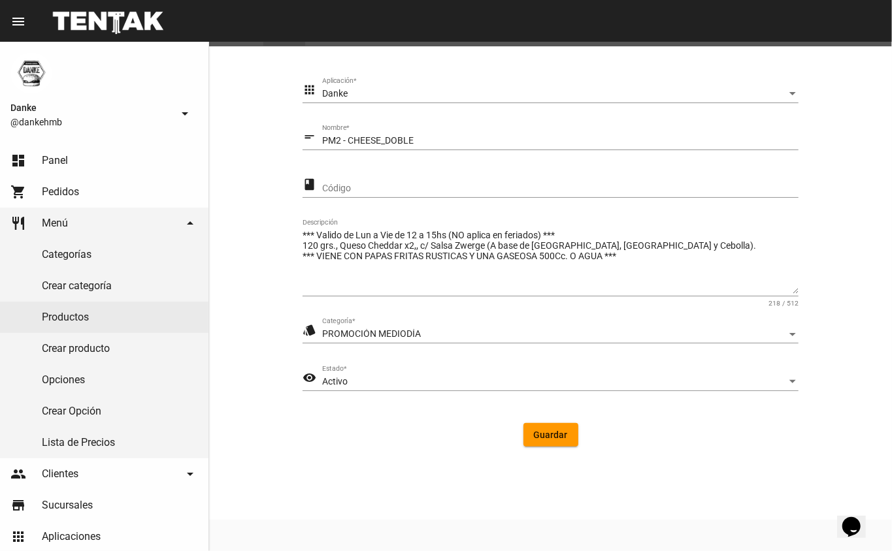
click at [585, 380] on div "Activo" at bounding box center [554, 382] width 464 height 10
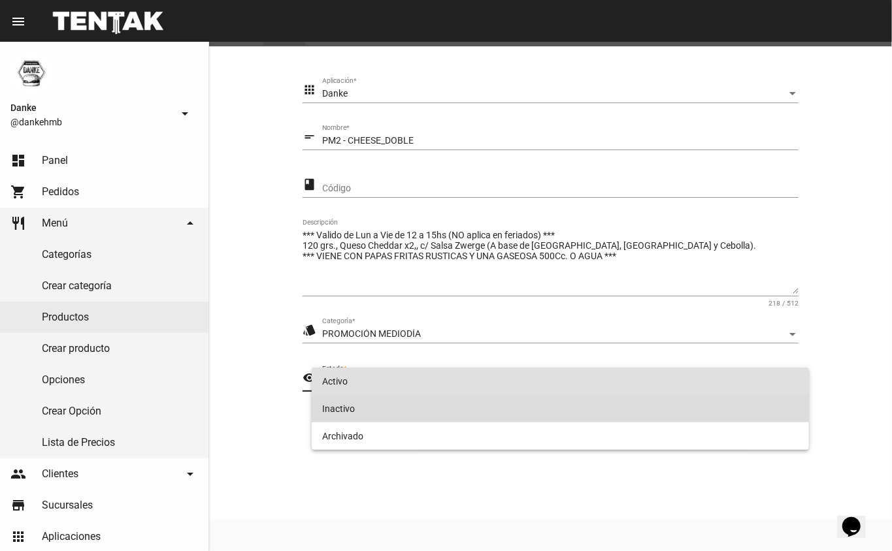
drag, startPoint x: 555, startPoint y: 409, endPoint x: 555, endPoint y: 400, distance: 8.5
click at [555, 400] on span "Inactivo" at bounding box center [560, 408] width 477 height 27
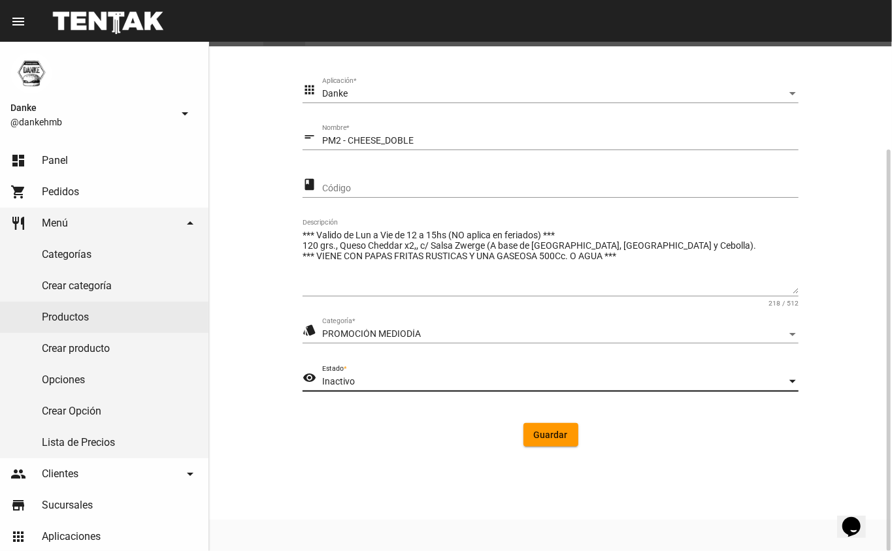
click at [536, 432] on span "Guardar" at bounding box center [551, 435] width 34 height 10
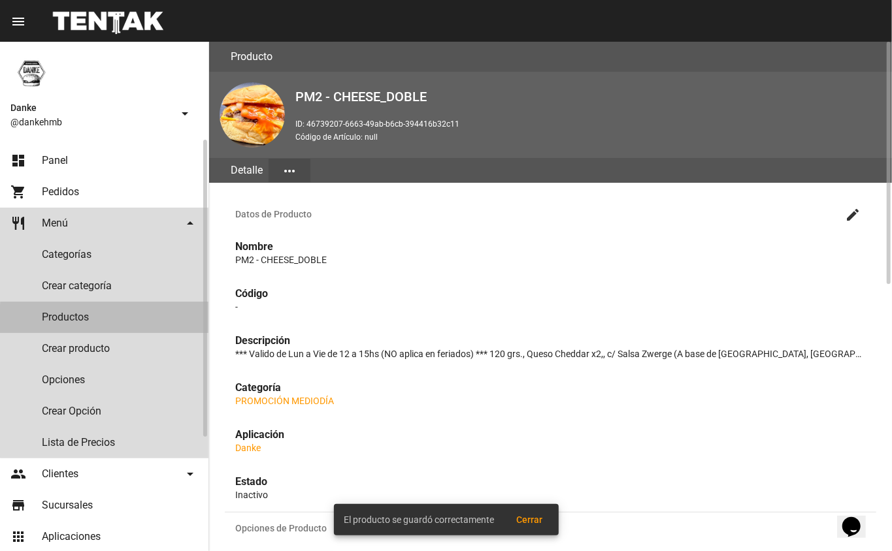
click at [155, 319] on link "Productos" at bounding box center [104, 317] width 208 height 31
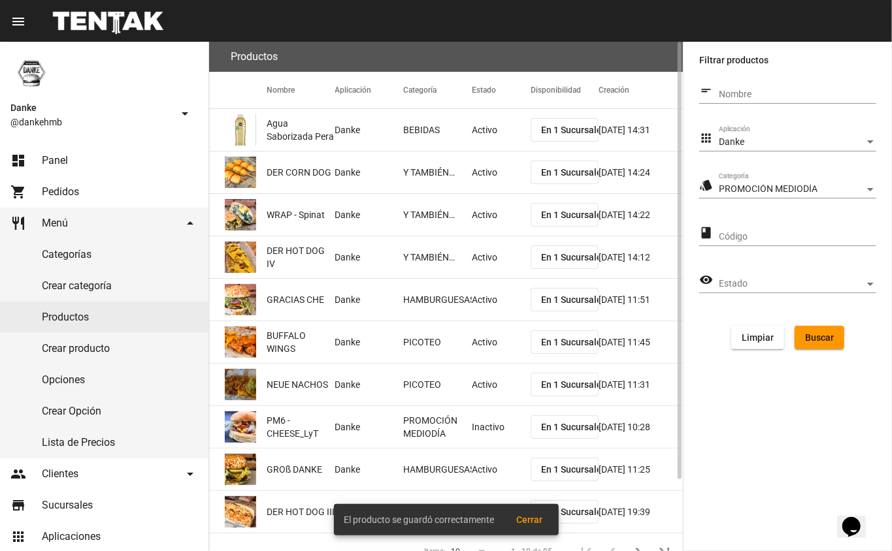
click at [826, 340] on span "Buscar" at bounding box center [819, 337] width 29 height 10
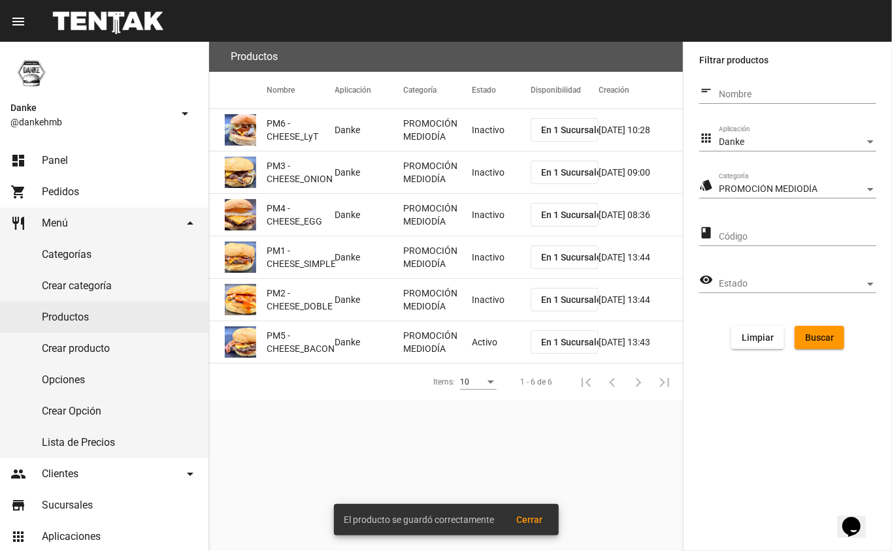
click at [498, 338] on mat-cell "Activo" at bounding box center [501, 342] width 59 height 42
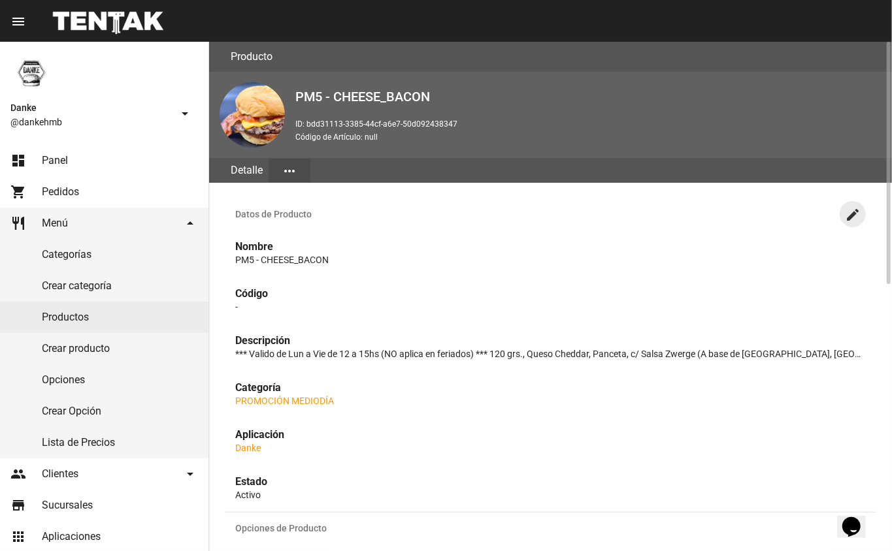
click at [845, 221] on mat-icon "create" at bounding box center [853, 215] width 16 height 16
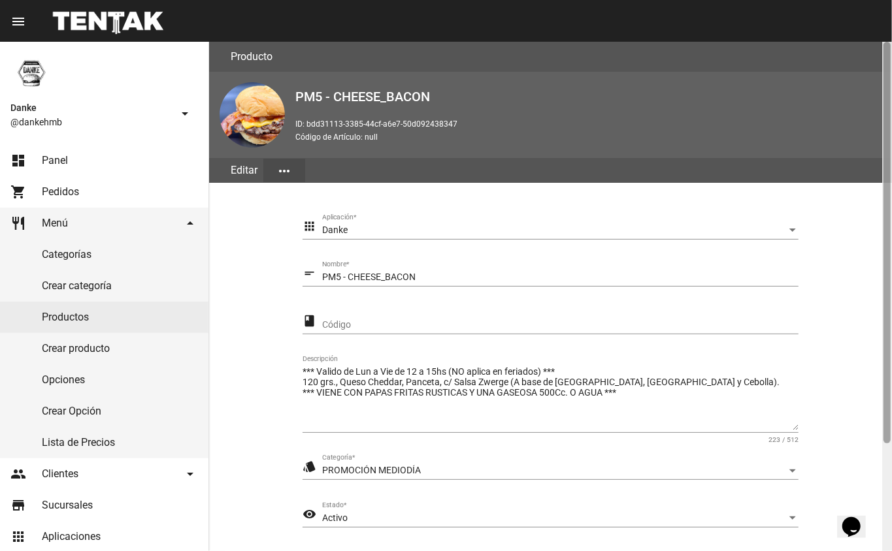
click at [891, 246] on div at bounding box center [887, 297] width 10 height 510
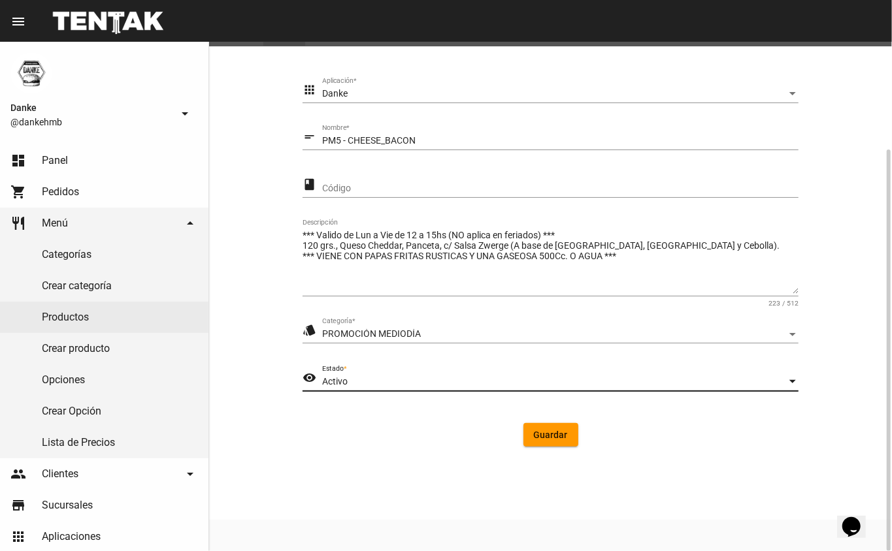
click at [536, 380] on div "Activo" at bounding box center [554, 382] width 464 height 10
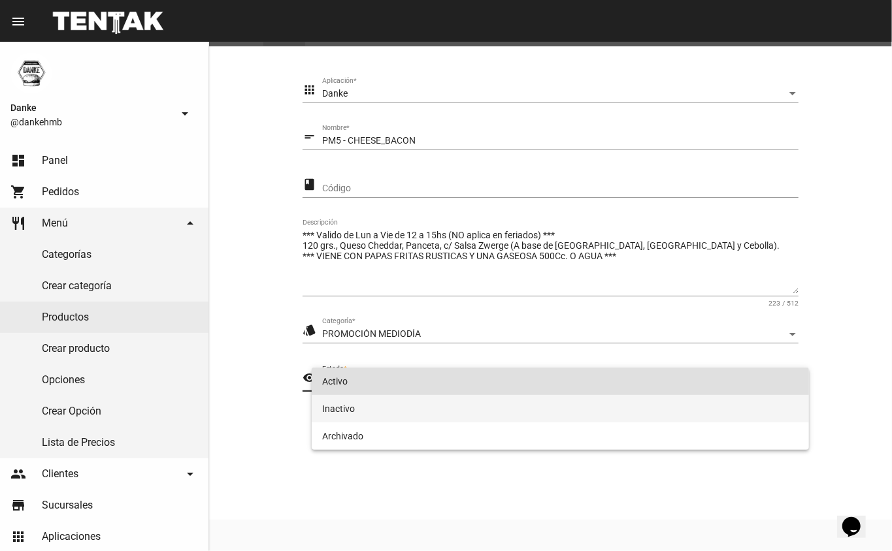
click at [468, 414] on span "Inactivo" at bounding box center [560, 408] width 477 height 27
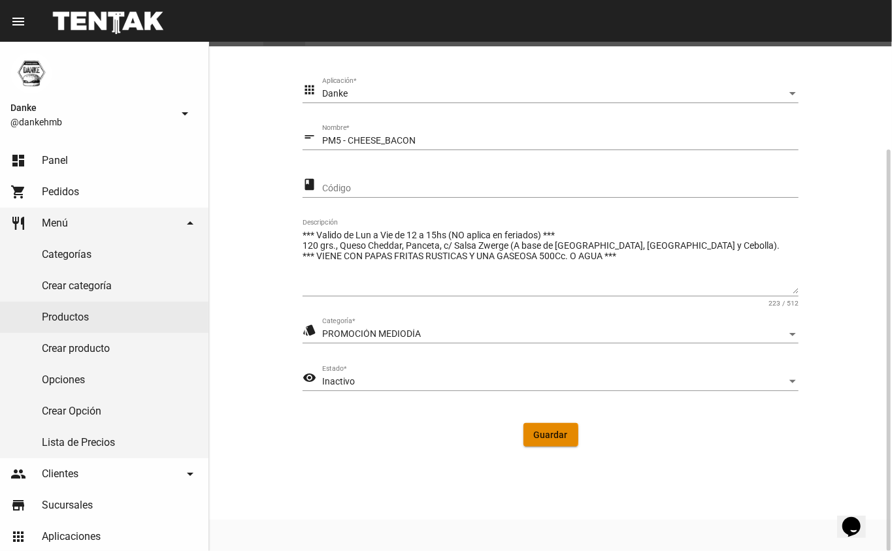
click at [549, 434] on span "Guardar" at bounding box center [551, 435] width 34 height 10
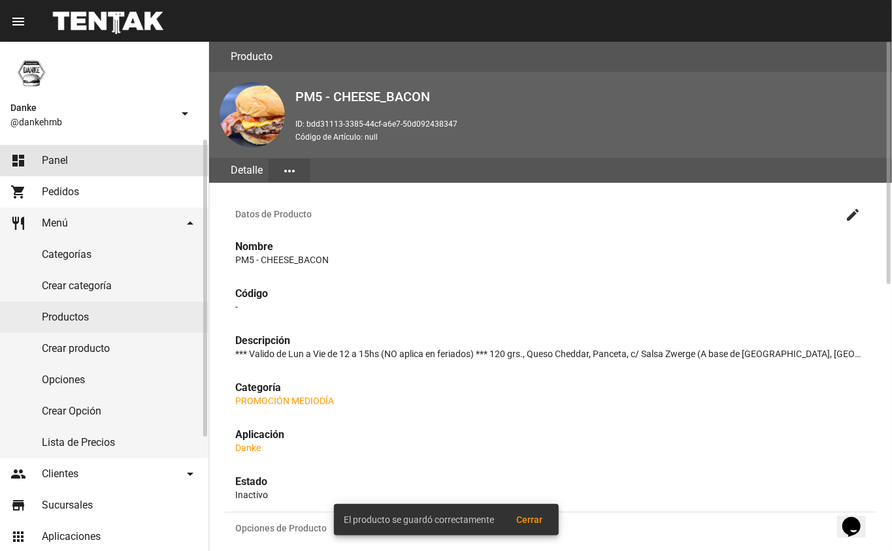
click at [108, 169] on link "dashboard Panel" at bounding box center [104, 160] width 208 height 31
